Goal: Task Accomplishment & Management: Use online tool/utility

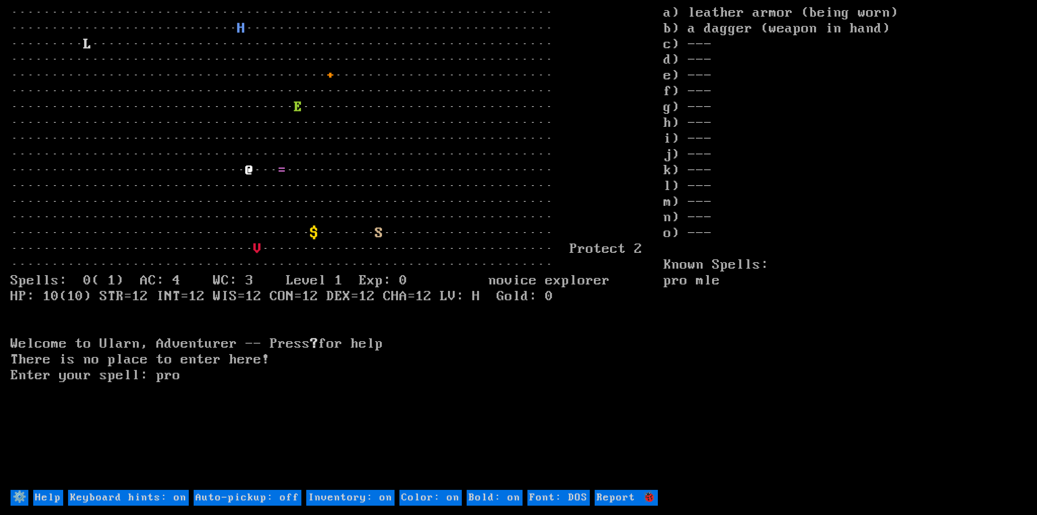
click at [549, 499] on DOS "Font: DOS" at bounding box center [558, 498] width 62 height 16
type DOS "Font: modern"
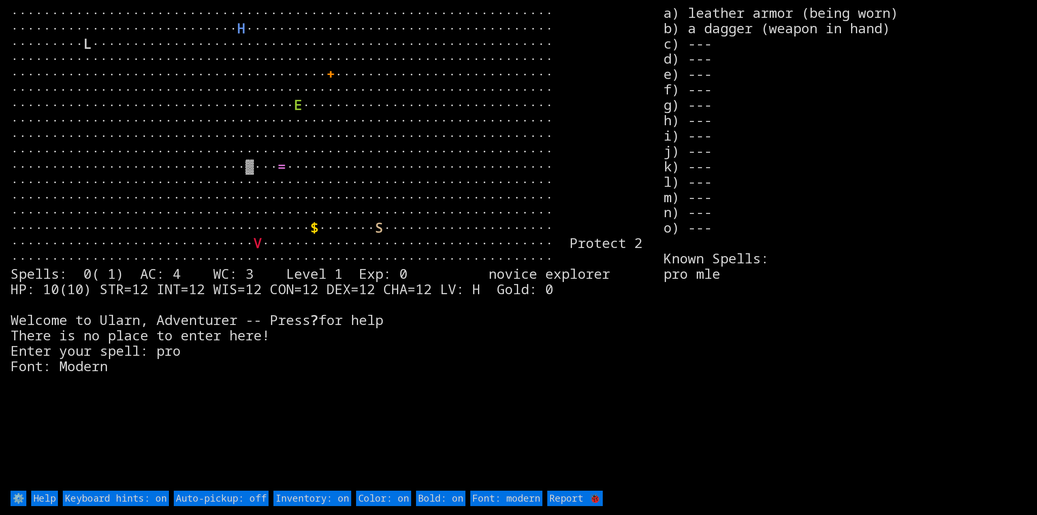
click at [524, 496] on DOS "Font: modern" at bounding box center [506, 497] width 72 height 15
type DOS "Font: DOS"
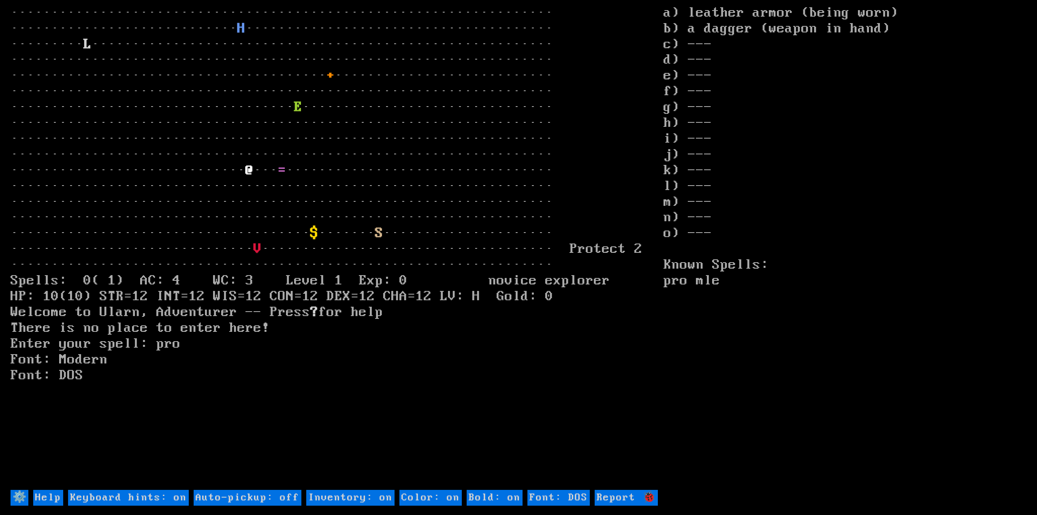
click at [366, 494] on on "Inventory: on" at bounding box center [350, 498] width 88 height 16
type on "Inventory: off"
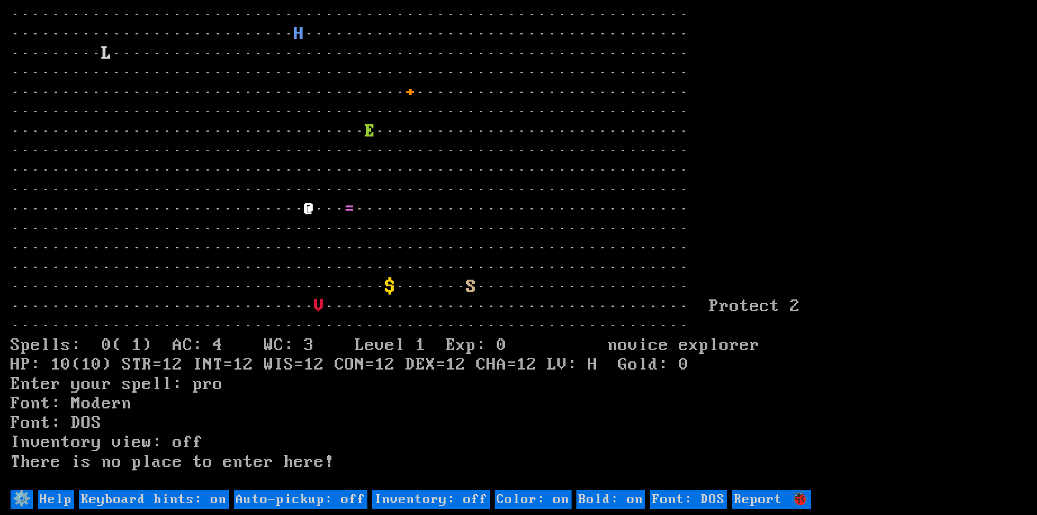
click at [411, 504] on on "Inventory: off" at bounding box center [430, 499] width 117 height 19
type on "Inventory: on"
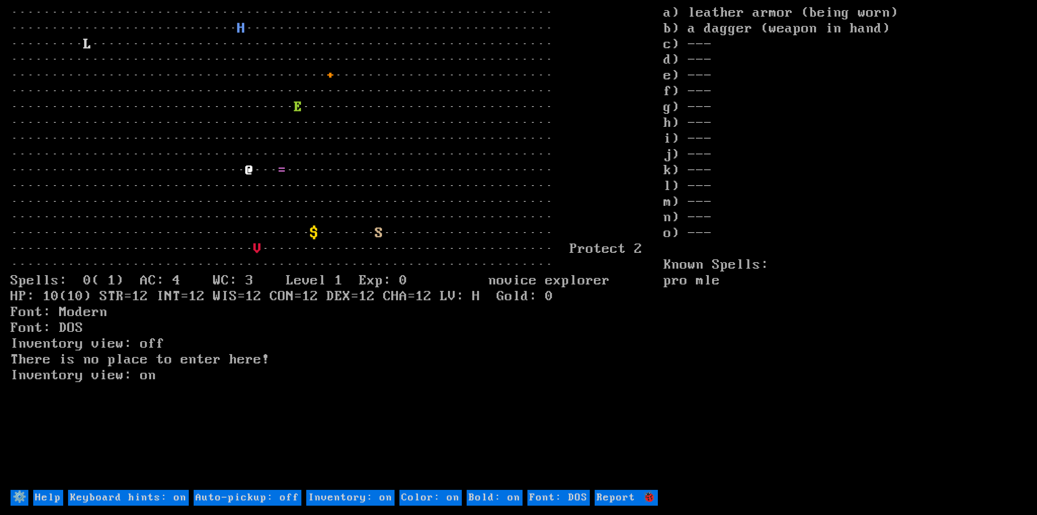
click at [129, 497] on on "Keyboard hints: on" at bounding box center [128, 498] width 121 height 16
type on "Keyboard hints: off"
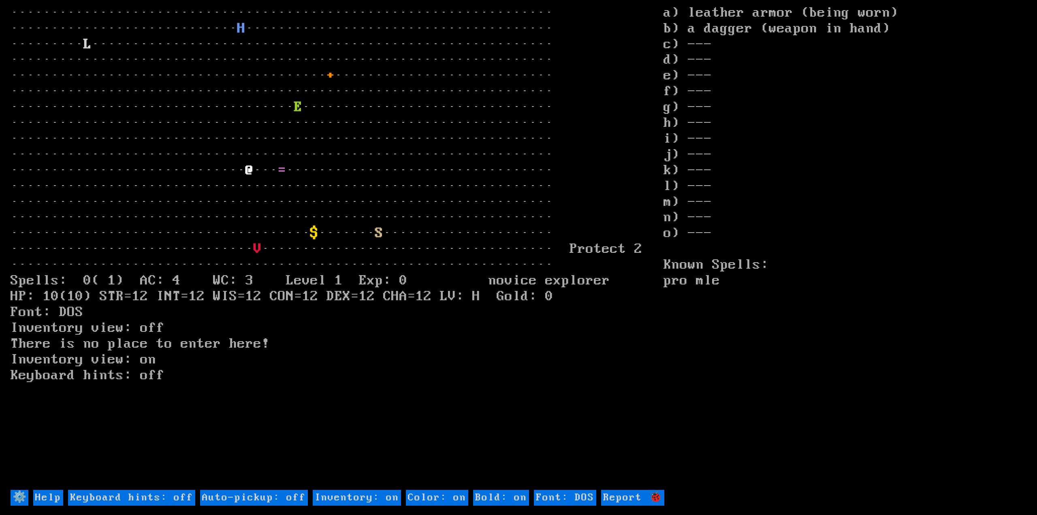
click at [128, 497] on on "Keyboard hints: off" at bounding box center [131, 498] width 127 height 16
type on "Keyboard hints: on"
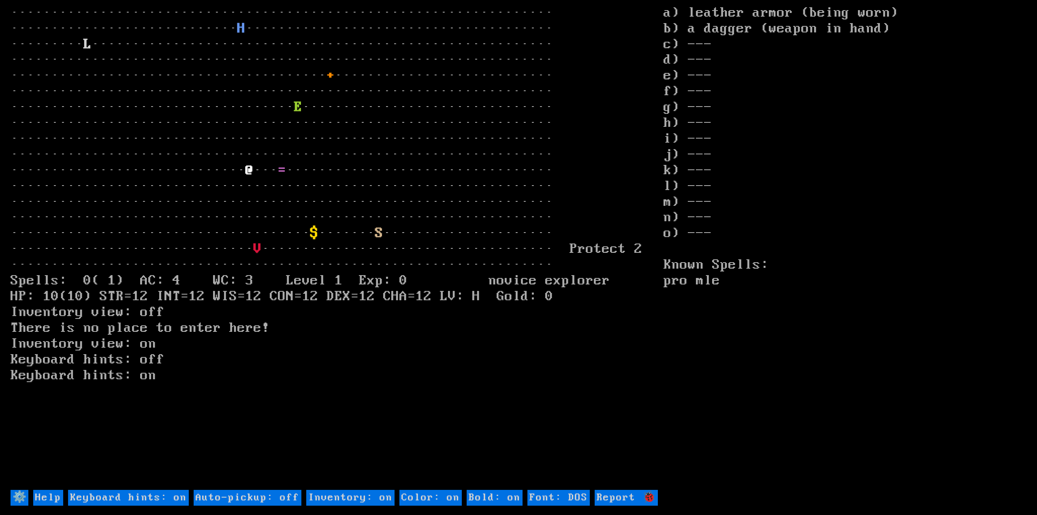
click at [23, 497] on input "⚙️" at bounding box center [20, 498] width 18 height 16
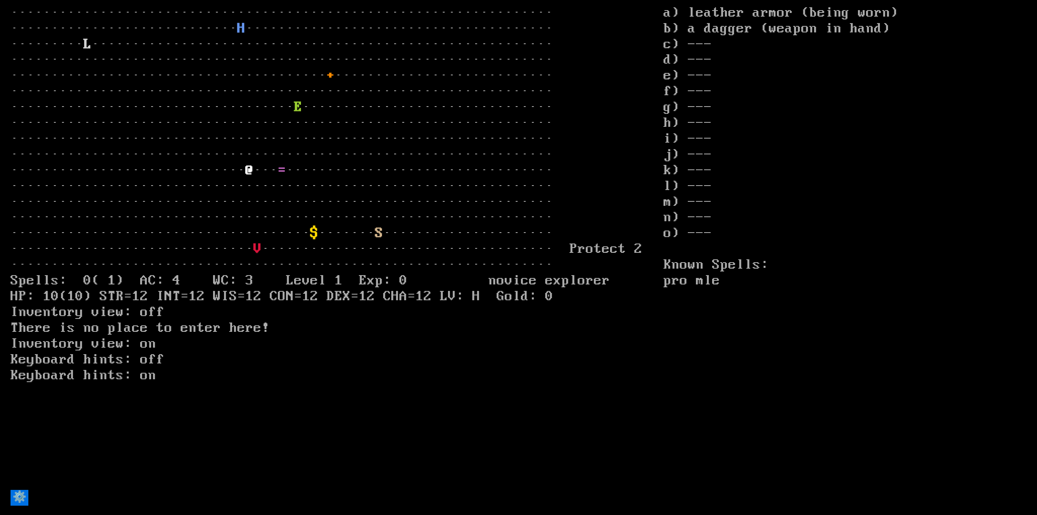
click at [23, 497] on input "⚙️" at bounding box center [20, 498] width 18 height 16
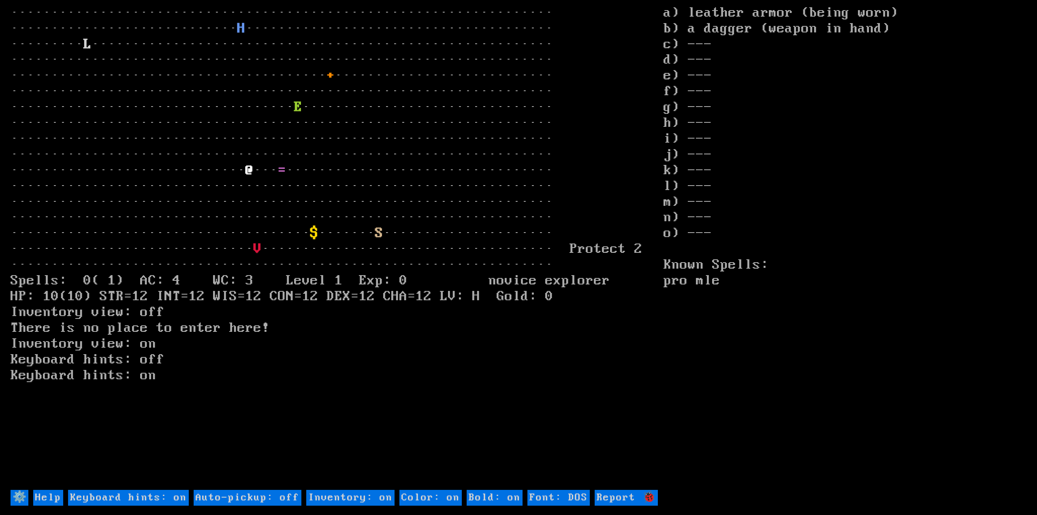
click at [45, 495] on input "Help" at bounding box center [48, 498] width 30 height 16
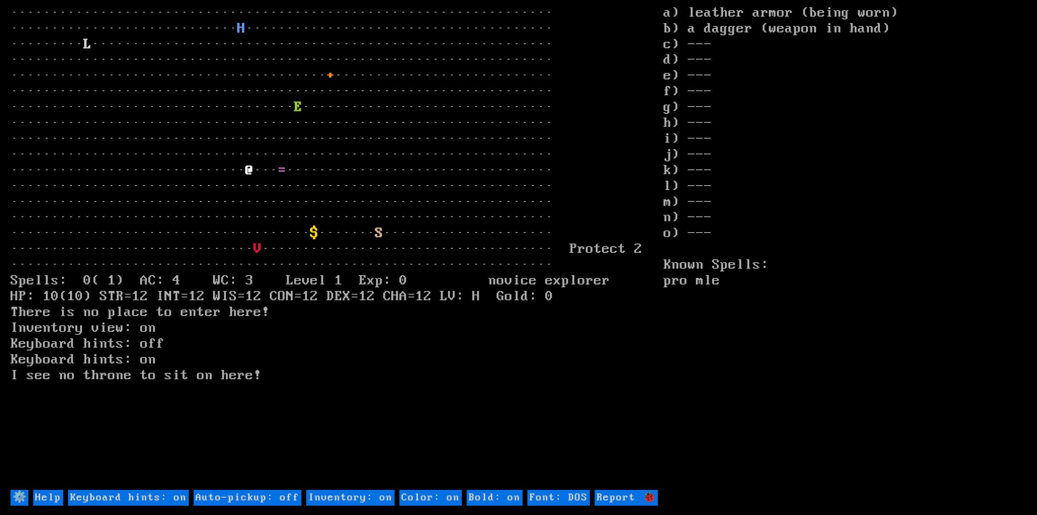
click at [47, 500] on input "Help" at bounding box center [48, 498] width 30 height 16
